Goal: Check status: Check status

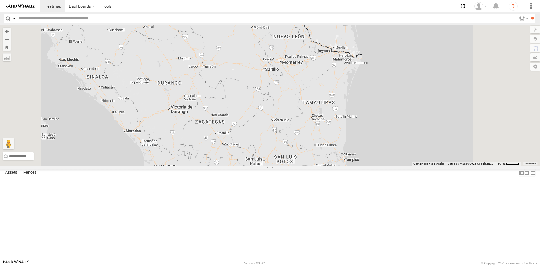
click at [0, 0] on div "RJ087 oss Carretera [GEOGRAPHIC_DATA]-[GEOGRAPHIC_DATA] 27.44769 -99.6394" at bounding box center [0, 0] width 0 height 0
click at [0, 0] on span at bounding box center [0, 0] width 0 height 0
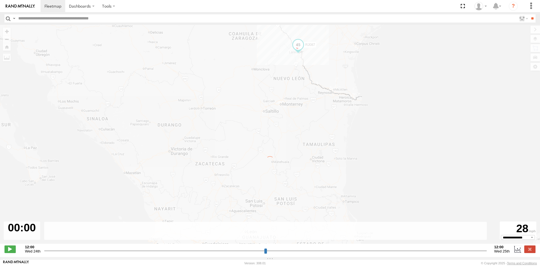
type input "**********"
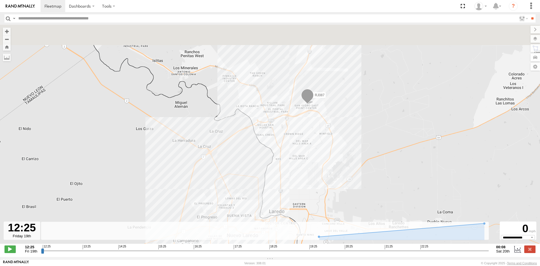
drag, startPoint x: 348, startPoint y: 107, endPoint x: 295, endPoint y: 173, distance: 85.1
click at [295, 173] on div "RJ087" at bounding box center [270, 137] width 540 height 225
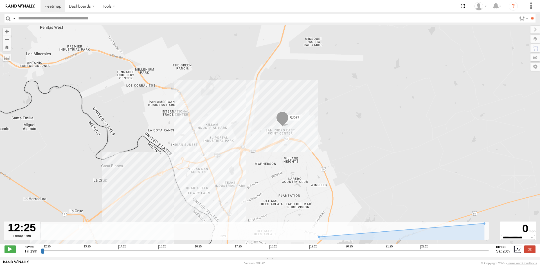
click at [284, 124] on span at bounding box center [282, 118] width 12 height 15
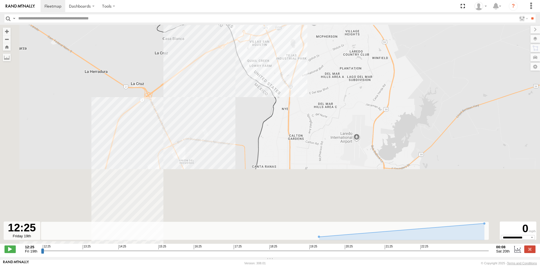
drag, startPoint x: 121, startPoint y: 149, endPoint x: 184, endPoint y: 21, distance: 142.6
click at [184, 21] on body "Dashboards ?" at bounding box center [270, 133] width 540 height 266
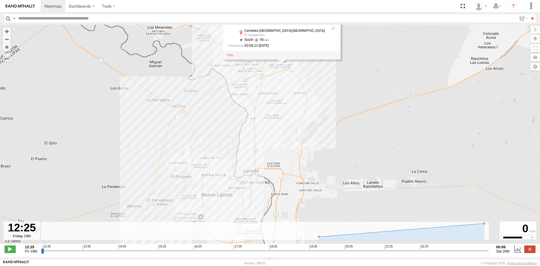
drag, startPoint x: 246, startPoint y: 151, endPoint x: 240, endPoint y: 162, distance: 13.2
click at [240, 162] on div "RJ087 RJ087 oss Carretera [GEOGRAPHIC_DATA]-[GEOGRAPHIC_DATA] 27.61955 , -99.47…" at bounding box center [270, 137] width 540 height 225
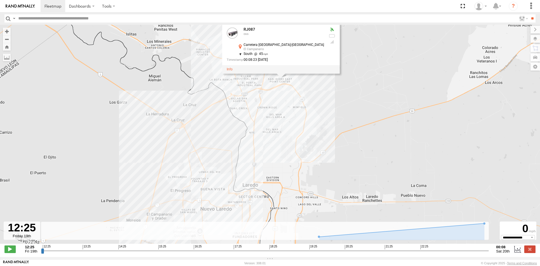
drag, startPoint x: 255, startPoint y: 104, endPoint x: 254, endPoint y: 117, distance: 13.3
click at [254, 119] on div "RJ087 RJ087 oss Carretera [GEOGRAPHIC_DATA]-[GEOGRAPHIC_DATA] 27.61955 , -99.47…" at bounding box center [270, 137] width 540 height 225
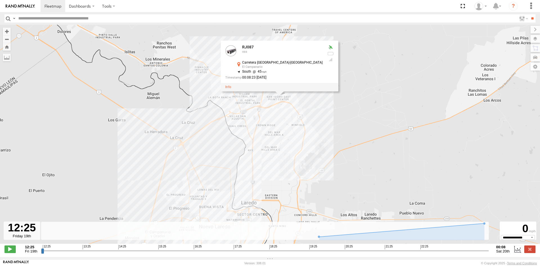
click at [29, 9] on link at bounding box center [20, 6] width 40 height 12
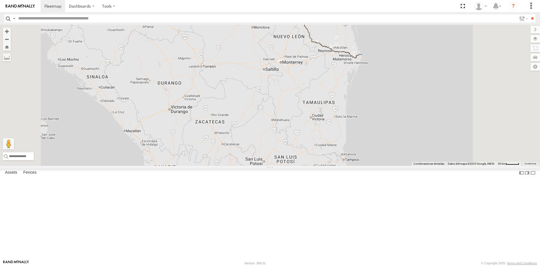
click at [0, 0] on div "RJ087" at bounding box center [0, 0] width 0 height 0
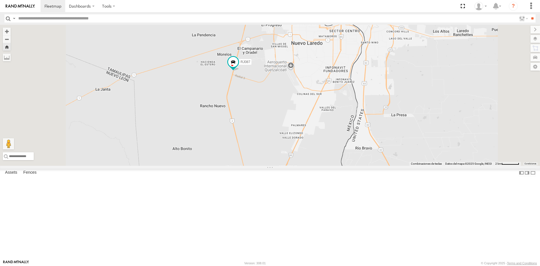
drag, startPoint x: 300, startPoint y: 172, endPoint x: 308, endPoint y: 135, distance: 38.1
click at [308, 135] on div "RJ087" at bounding box center [270, 95] width 540 height 141
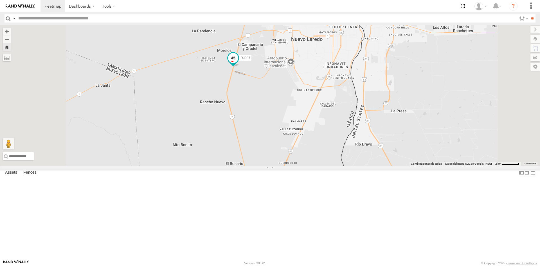
click at [239, 67] on span at bounding box center [233, 59] width 12 height 15
